Goal: Task Accomplishment & Management: Manage account settings

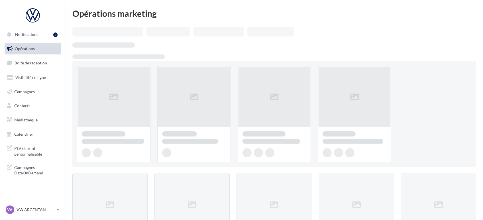
click at [23, 65] on span "Boîte de réception" at bounding box center [31, 62] width 32 height 5
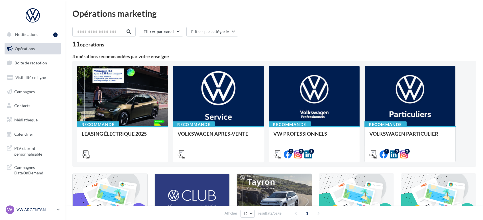
click at [37, 210] on p "VW ARGENTAN" at bounding box center [36, 210] width 38 height 6
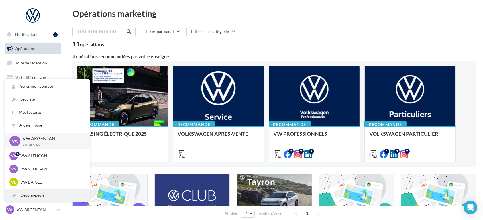
click at [38, 196] on div "Déconnexion" at bounding box center [47, 195] width 85 height 13
